Goal: Transaction & Acquisition: Purchase product/service

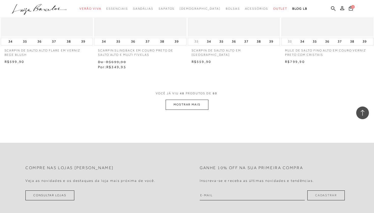
scroll to position [997, 0]
click at [182, 100] on button "MOSTRAR MAIS" at bounding box center [186, 105] width 43 height 10
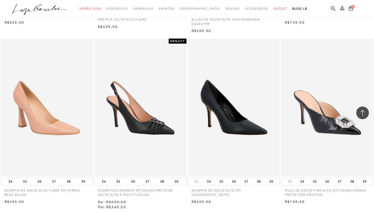
scroll to position [860, 0]
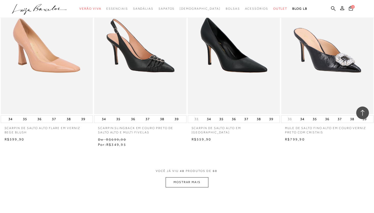
scroll to position [928, 0]
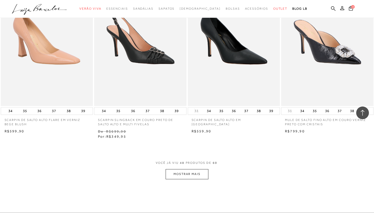
click at [178, 170] on button "MOSTRAR MAIS" at bounding box center [186, 175] width 43 height 10
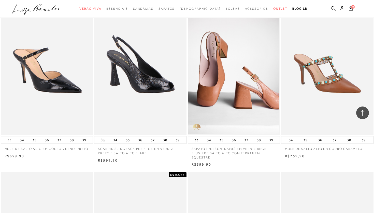
scroll to position [729, 0]
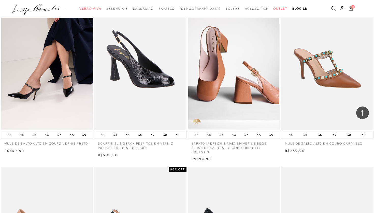
click at [69, 83] on img at bounding box center [47, 61] width 92 height 138
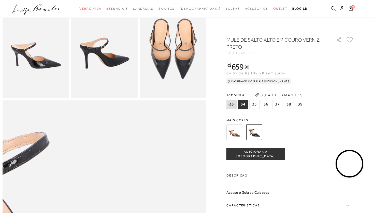
scroll to position [66, 0]
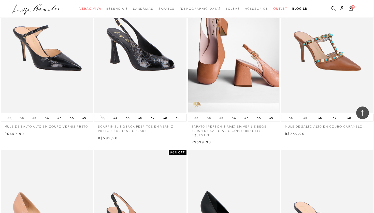
scroll to position [872, 0]
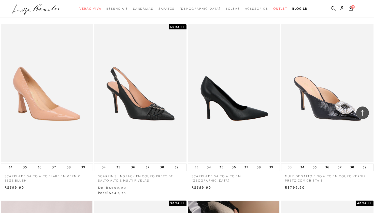
click at [251, 97] on img at bounding box center [234, 93] width 92 height 138
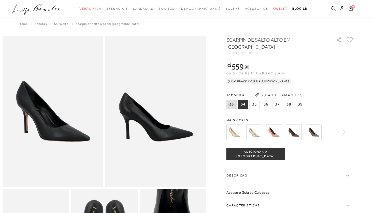
click at [267, 102] on span "36" at bounding box center [265, 105] width 10 height 10
click at [278, 105] on span "37" at bounding box center [277, 105] width 10 height 10
click at [253, 130] on img at bounding box center [254, 133] width 16 height 16
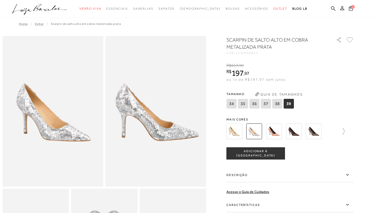
click at [339, 131] on icon at bounding box center [340, 131] width 7 height 7
click at [307, 131] on img at bounding box center [303, 132] width 16 height 16
